Goal: Entertainment & Leisure: Consume media (video, audio)

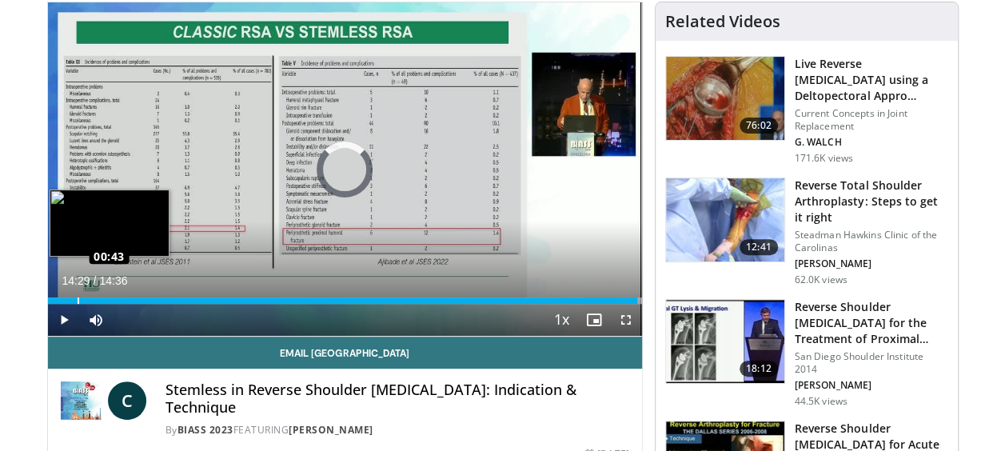
click at [77, 297] on div "Loaded : 100.00% 00:43 00:43" at bounding box center [345, 300] width 594 height 6
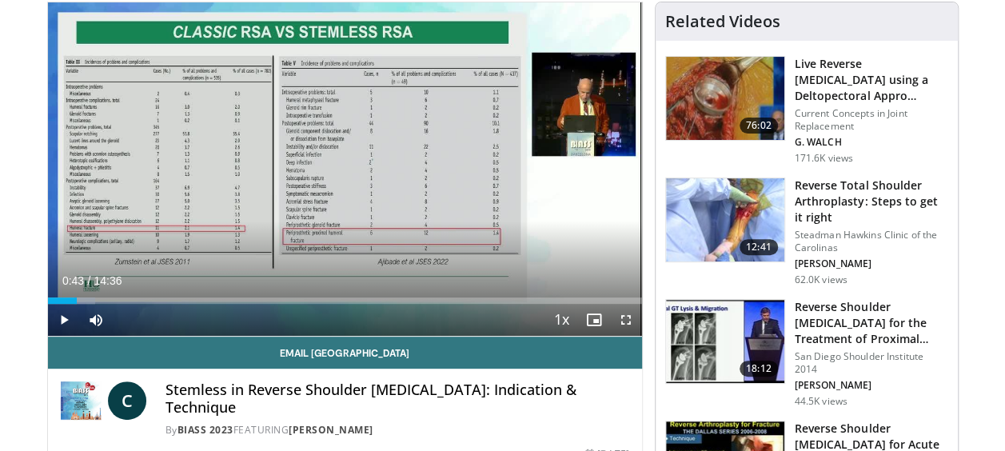
click at [61, 320] on span "Video Player" at bounding box center [64, 320] width 32 height 32
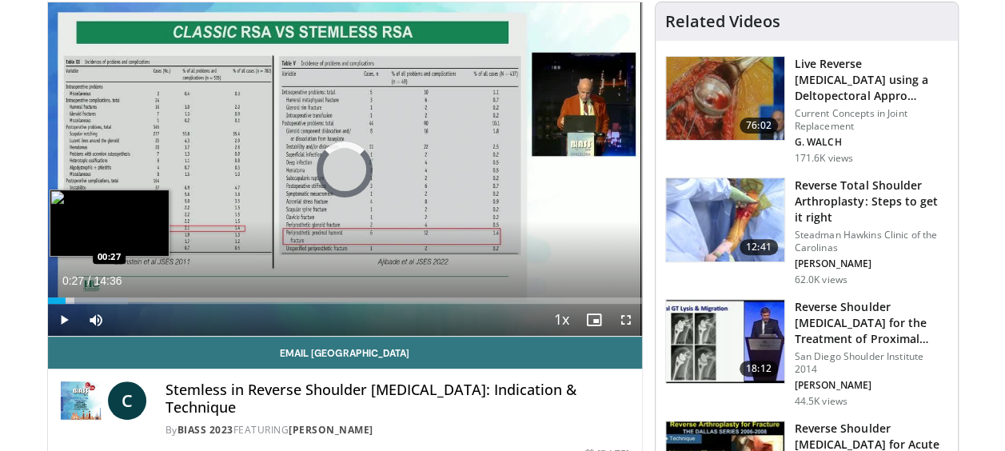
click at [66, 297] on div "Loaded : 13.59% 00:51 00:27" at bounding box center [345, 300] width 594 height 6
click at [70, 301] on div "Progress Bar" at bounding box center [88, 300] width 54 height 6
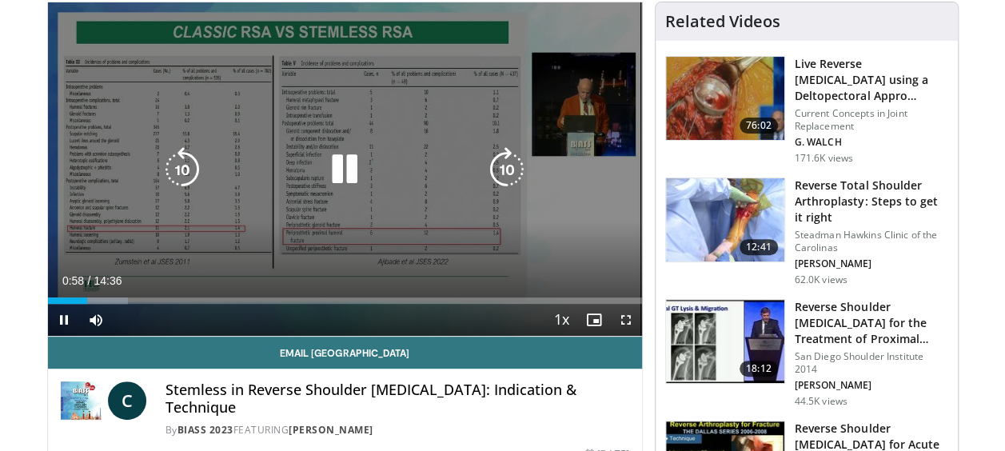
click at [354, 177] on icon "Video Player" at bounding box center [344, 169] width 45 height 45
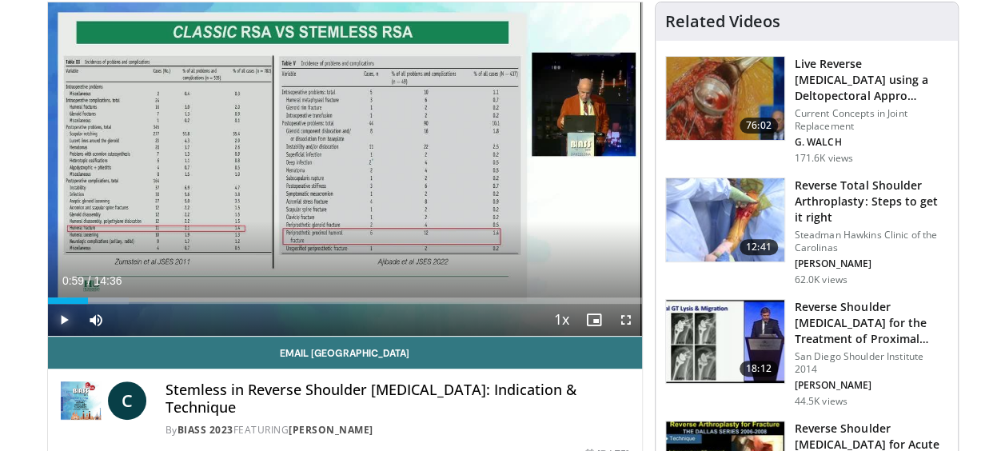
click at [59, 313] on span "Video Player" at bounding box center [64, 320] width 32 height 32
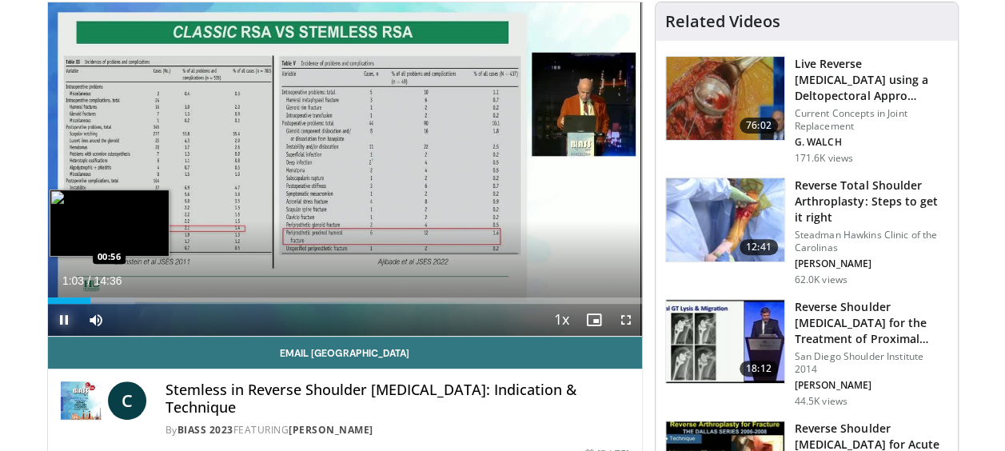
click at [86, 299] on div "Loaded : 14.72% 01:03 00:56" at bounding box center [345, 300] width 594 height 6
click at [83, 299] on div "00:58" at bounding box center [66, 300] width 37 height 6
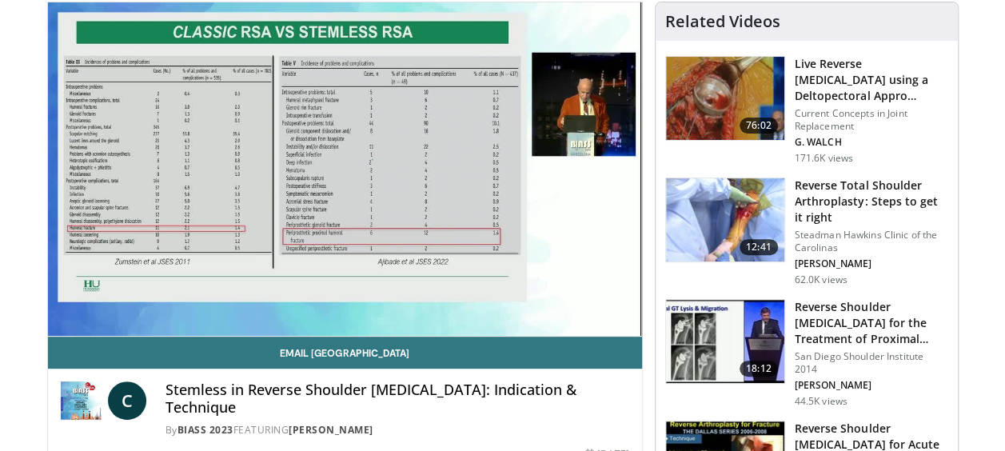
click at [62, 320] on div "10 seconds Tap to unmute" at bounding box center [345, 168] width 594 height 333
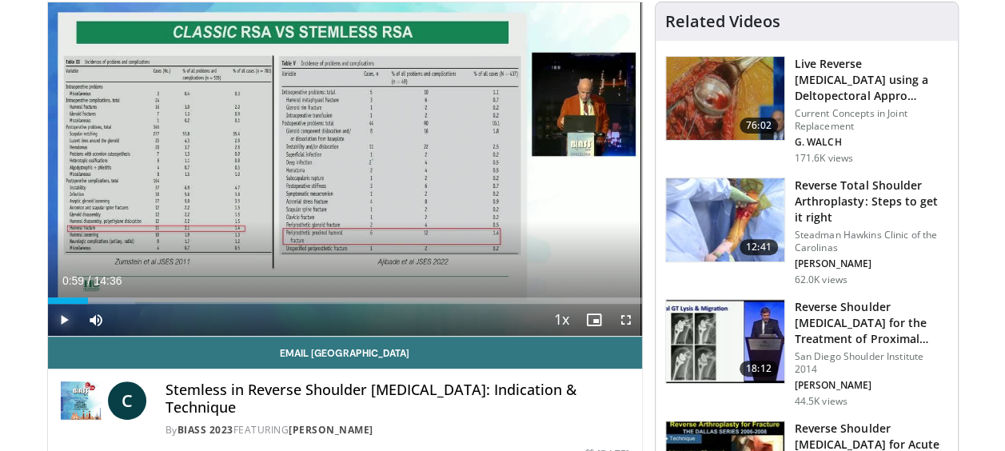
click at [56, 321] on span "Video Player" at bounding box center [64, 320] width 32 height 32
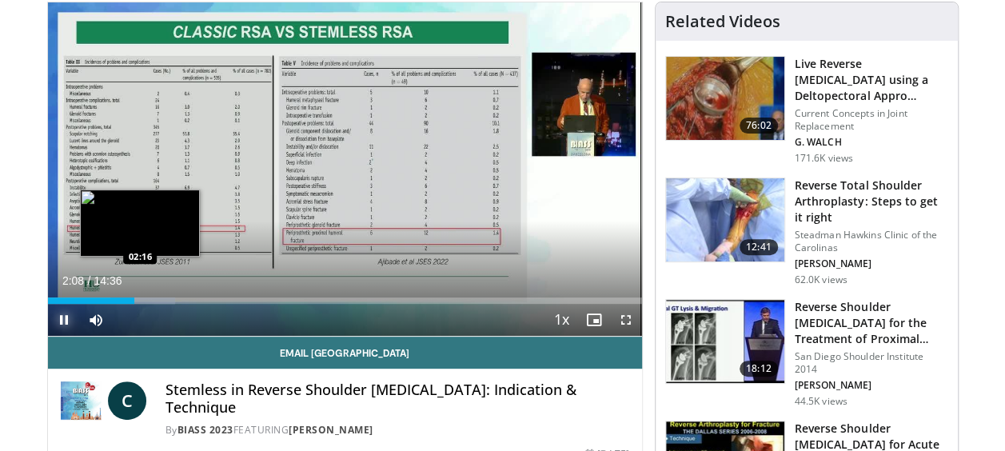
click at [140, 299] on div "Progress Bar" at bounding box center [143, 300] width 66 height 6
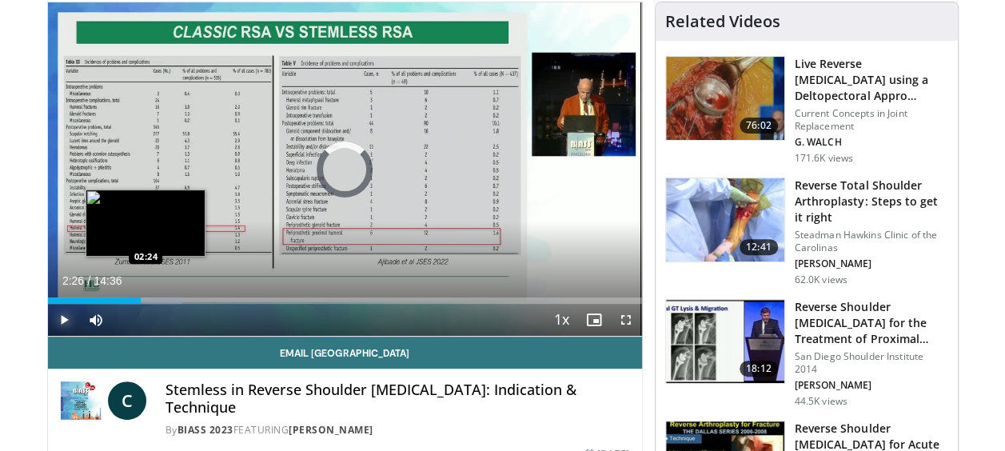
click at [146, 299] on div "Progress Bar" at bounding box center [152, 300] width 62 height 6
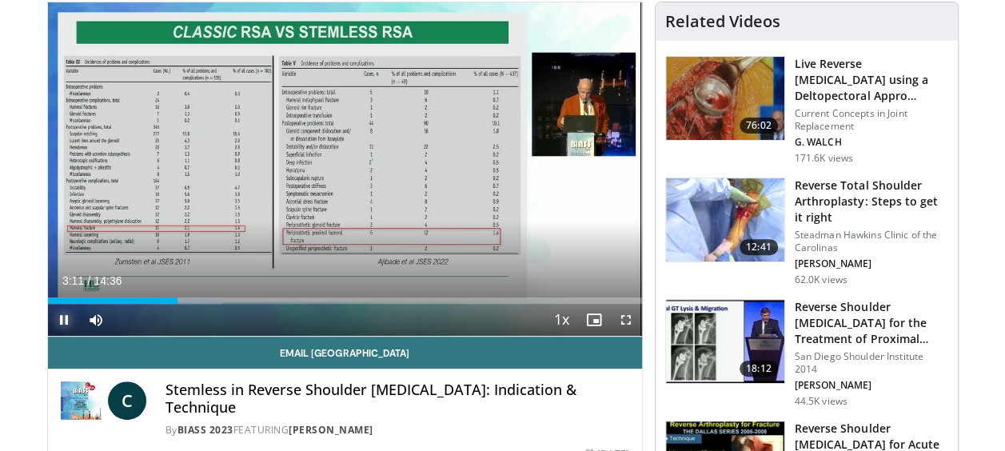
click at [64, 320] on span "Video Player" at bounding box center [64, 320] width 32 height 32
click at [60, 318] on span "Video Player" at bounding box center [64, 320] width 32 height 32
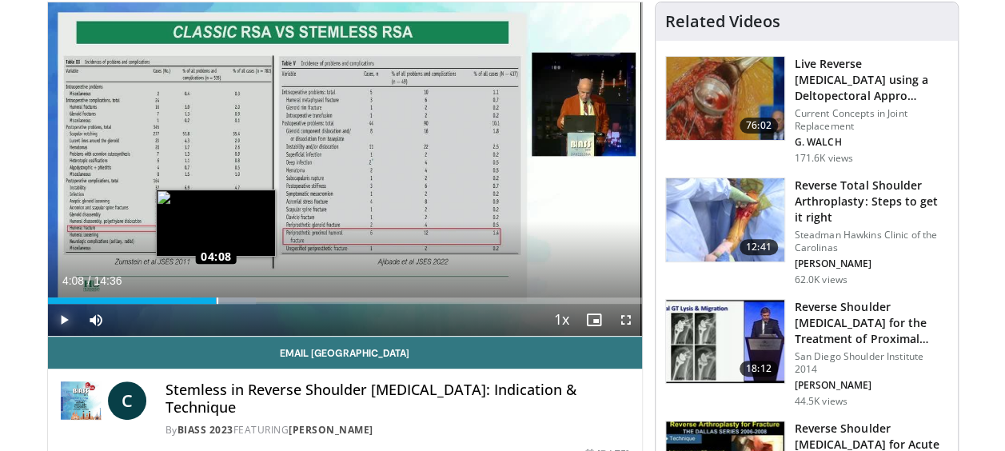
click at [216, 300] on div "Loaded : 35.10% 04:08 04:08" at bounding box center [345, 300] width 594 height 6
click at [221, 298] on div "Progress Bar" at bounding box center [227, 300] width 62 height 6
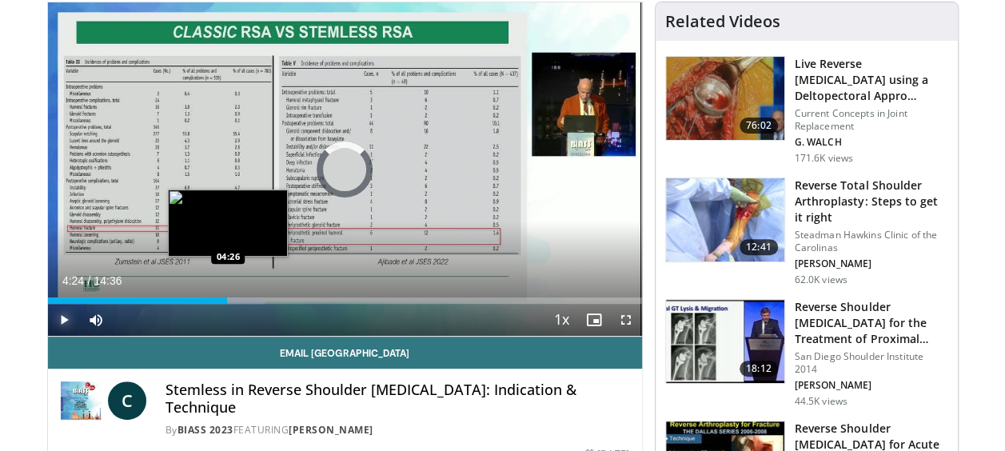
click at [226, 298] on div "Loaded : 36.57% 04:18 04:26" at bounding box center [345, 300] width 594 height 6
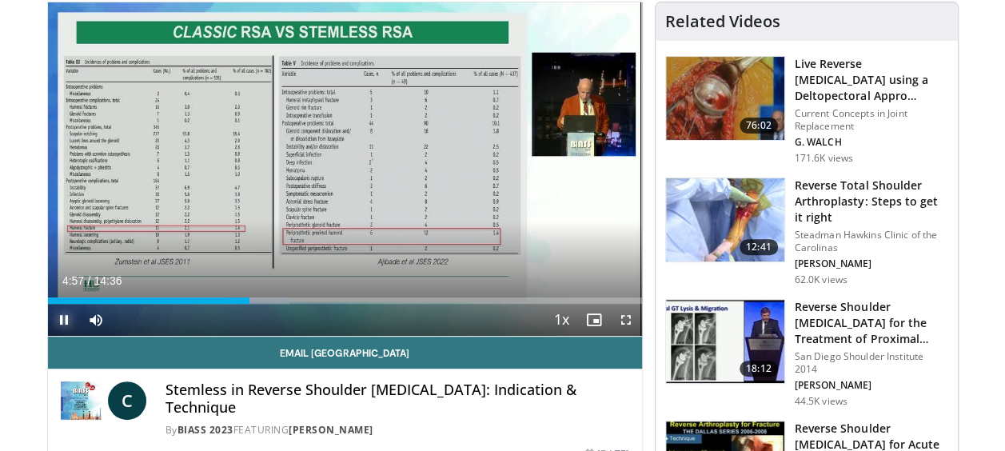
click at [62, 318] on span "Video Player" at bounding box center [64, 320] width 32 height 32
